Goal: Information Seeking & Learning: Learn about a topic

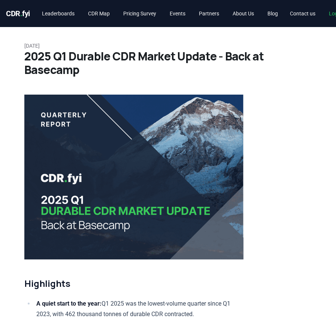
scroll to position [3224, 7]
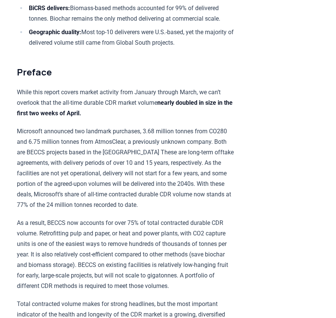
scroll to position [367, 7]
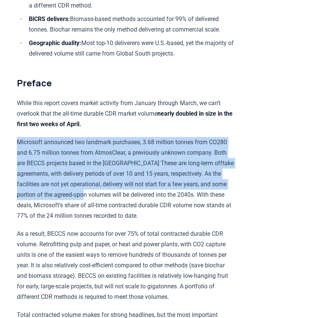
drag, startPoint x: 11, startPoint y: 137, endPoint x: 126, endPoint y: 191, distance: 127.3
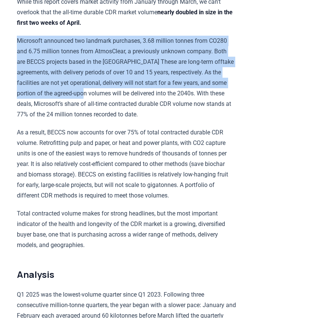
scroll to position [517, 7]
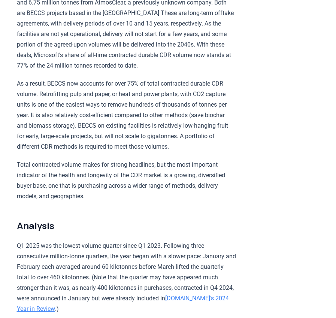
click at [186, 78] on p "As a result, BECCS now accounts for over 75% of total contracted durable CDR vo…" at bounding box center [126, 114] width 219 height 73
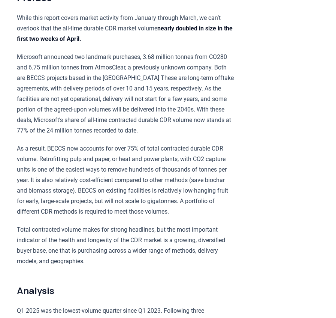
scroll to position [442, 7]
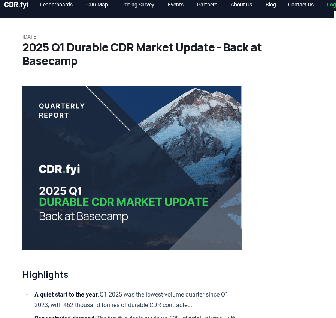
scroll to position [0, 2]
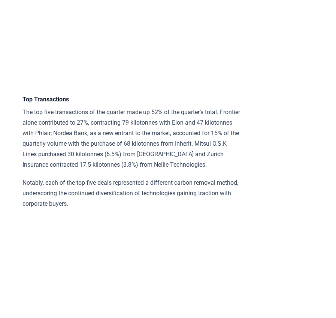
scroll to position [1986, 2]
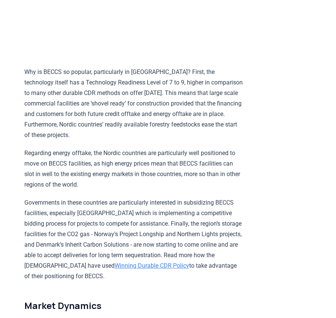
scroll to position [872, 0]
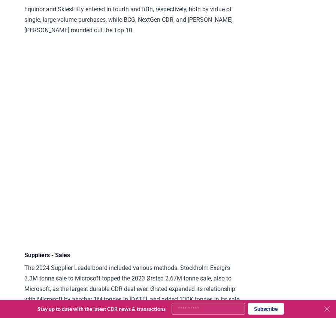
scroll to position [4611, 0]
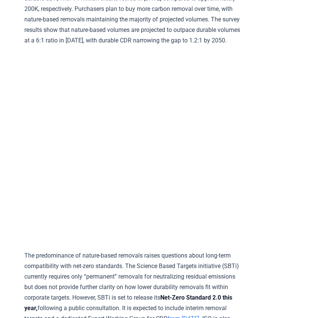
scroll to position [900, 0]
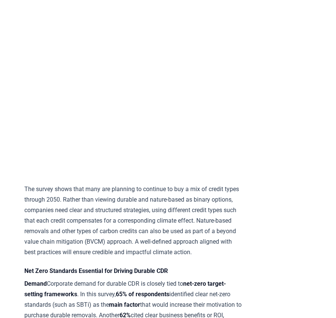
scroll to position [1349, 0]
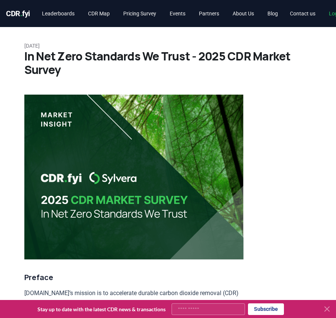
click at [15, 14] on span "CDR . fyi" at bounding box center [18, 13] width 24 height 9
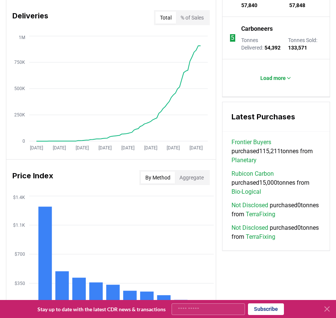
scroll to position [375, 0]
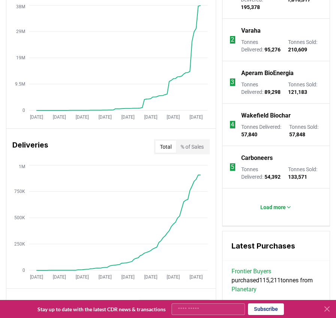
click at [198, 153] on button "% of Sales" at bounding box center [192, 147] width 32 height 12
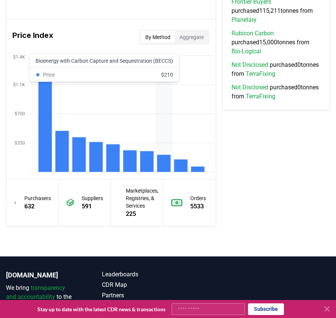
scroll to position [625, 0]
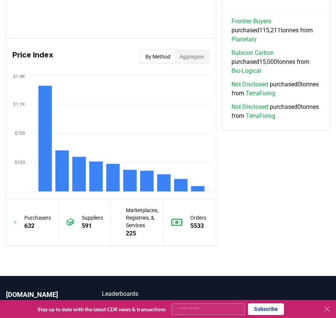
click at [188, 63] on button "Aggregate" at bounding box center [191, 57] width 33 height 12
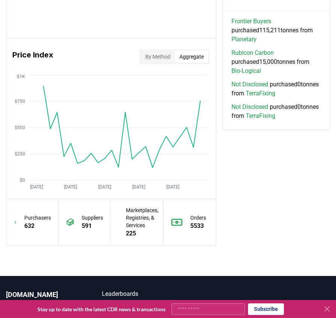
click at [150, 60] on button "By Method" at bounding box center [158, 57] width 34 height 12
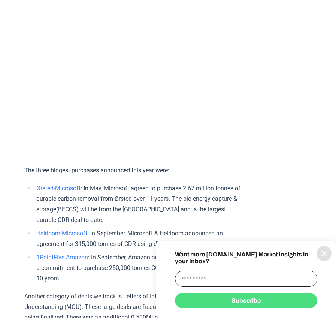
scroll to position [975, 0]
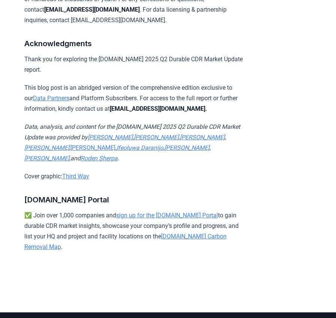
scroll to position [4648, 0]
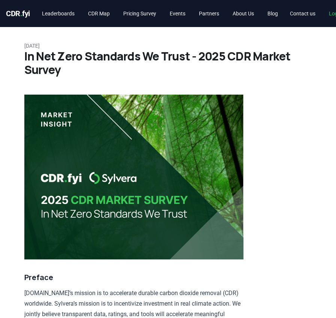
scroll to position [1349, 0]
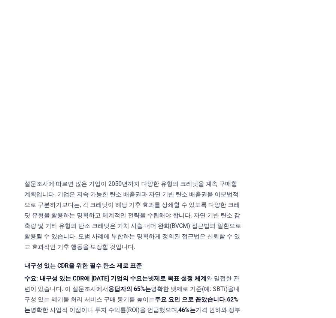
scroll to position [1328, 0]
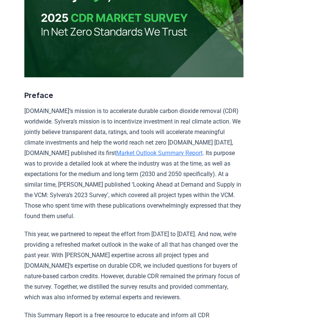
scroll to position [241, 0]
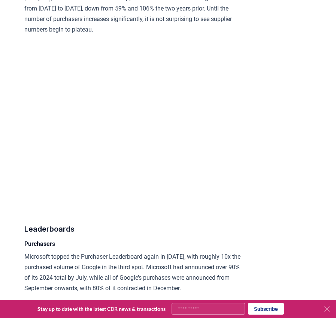
scroll to position [4273, 0]
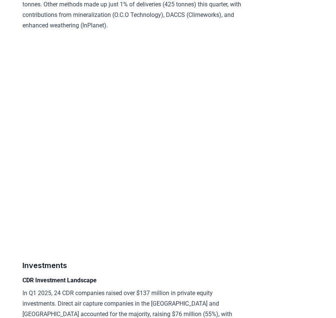
scroll to position [3598, 2]
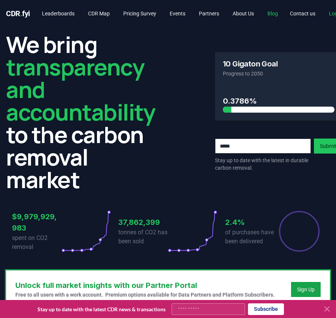
click at [279, 14] on link "Blog" at bounding box center [273, 13] width 22 height 13
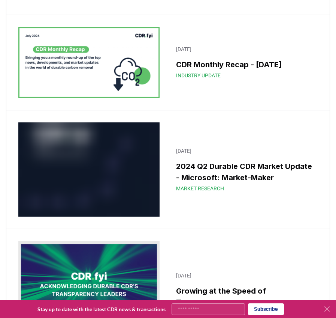
scroll to position [7047, 0]
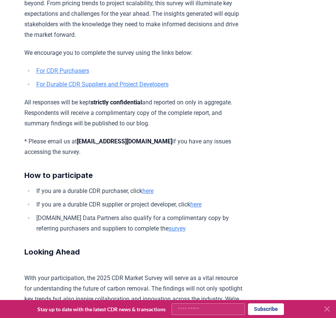
scroll to position [400, 0]
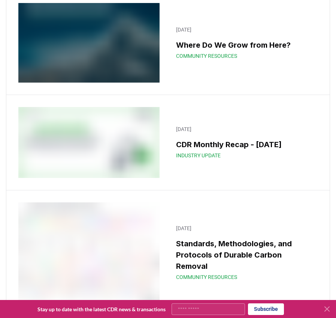
scroll to position [8247, 0]
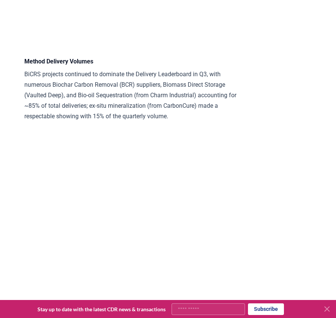
scroll to position [2444, 0]
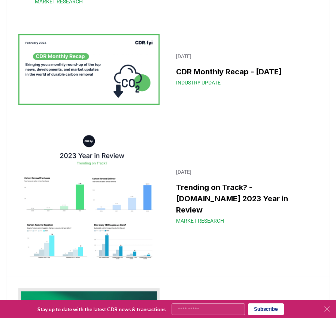
scroll to position [9147, 0]
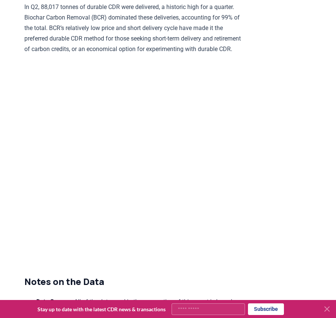
scroll to position [2299, 0]
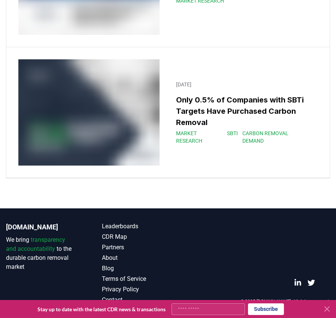
scroll to position [10764, 0]
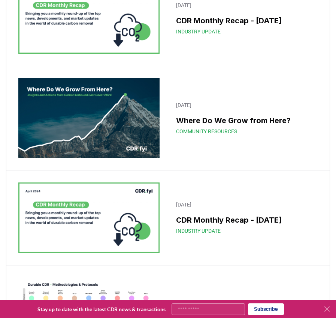
scroll to position [8209, 0]
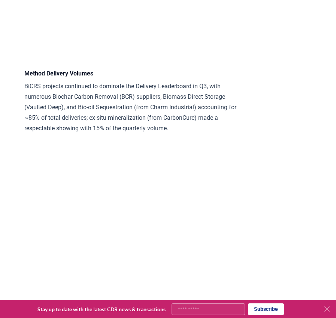
scroll to position [2437, 0]
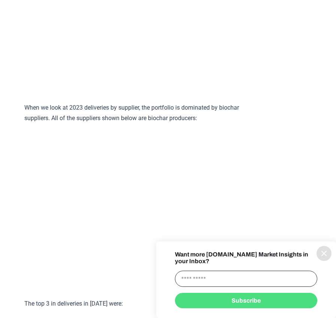
scroll to position [2924, 0]
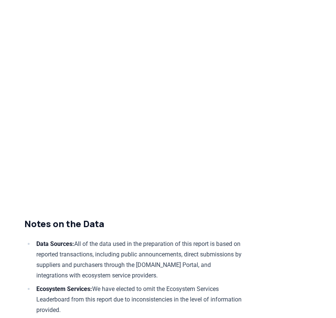
scroll to position [2299, 0]
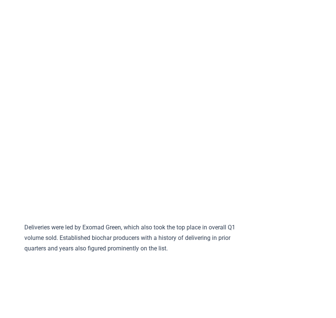
scroll to position [1921, 0]
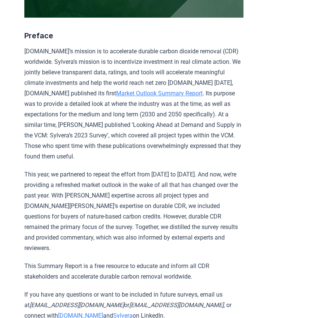
scroll to position [241, 0]
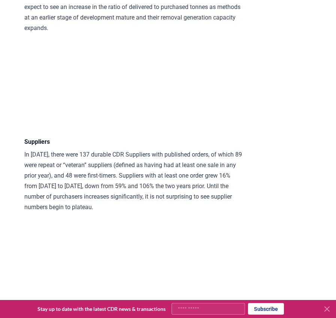
scroll to position [3899, 0]
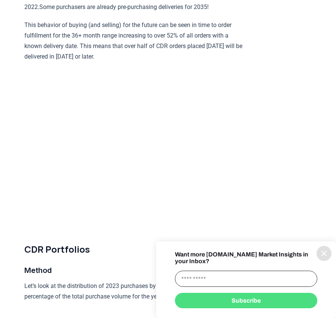
scroll to position [1837, 0]
